Goal: Information Seeking & Learning: Learn about a topic

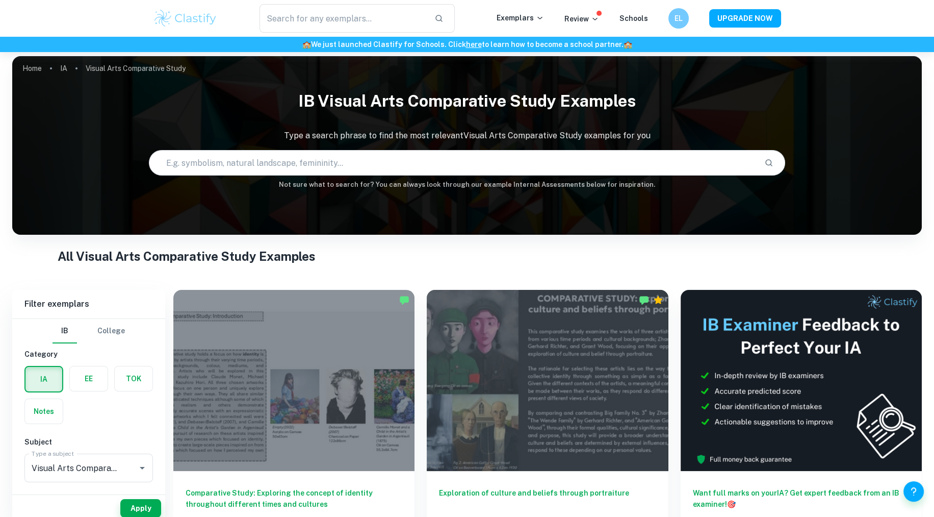
scroll to position [253, 0]
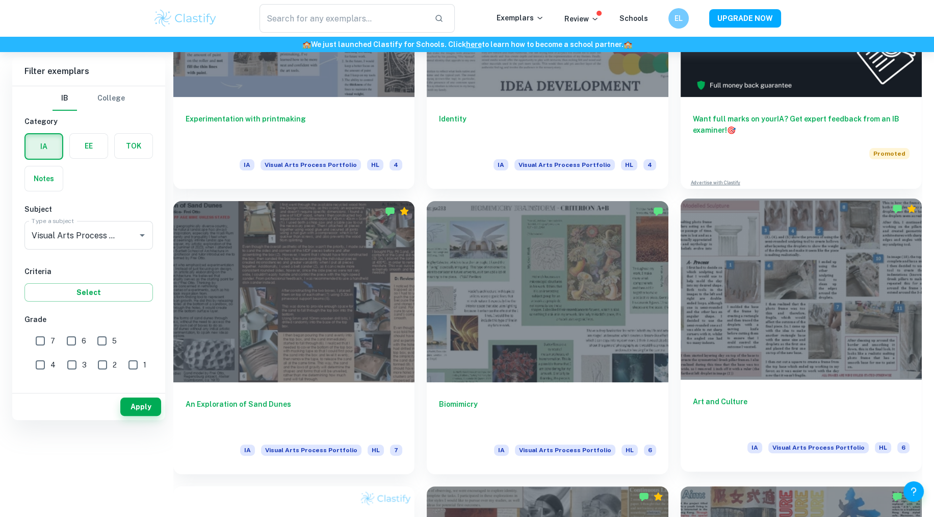
scroll to position [144, 0]
